Goal: Transaction & Acquisition: Subscribe to service/newsletter

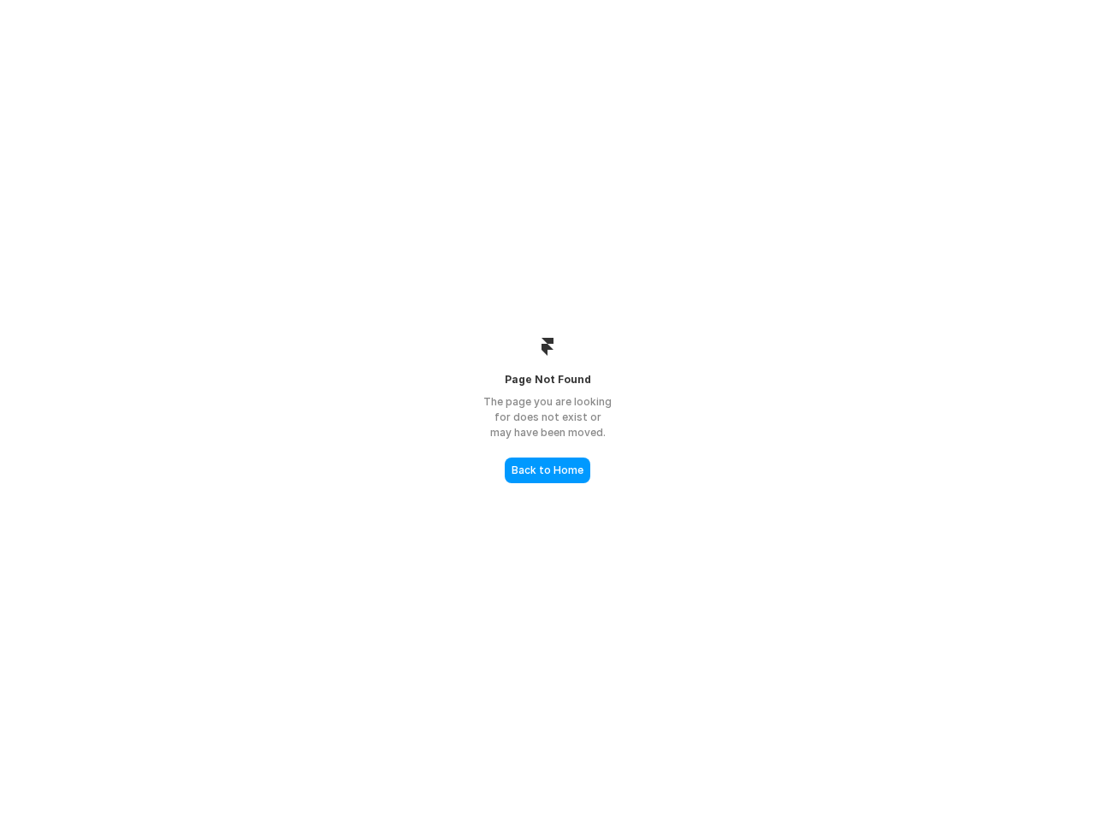
click at [548, 411] on div "The page you are looking for does not exist or may have been moved." at bounding box center [547, 417] width 171 height 46
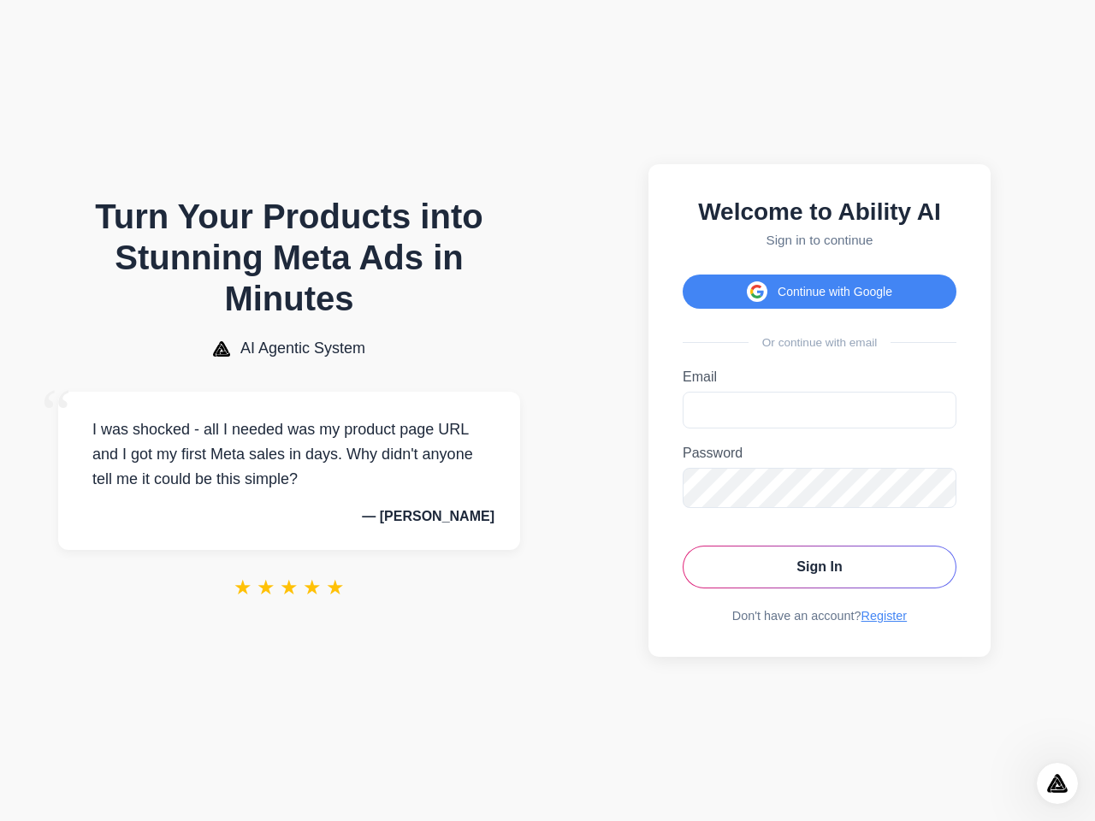
click at [820, 287] on button "Continue with Google" at bounding box center [820, 292] width 274 height 34
click at [1057, 784] on icon "Open Intercom Messenger" at bounding box center [1058, 784] width 28 height 28
